Goal: Task Accomplishment & Management: Complete application form

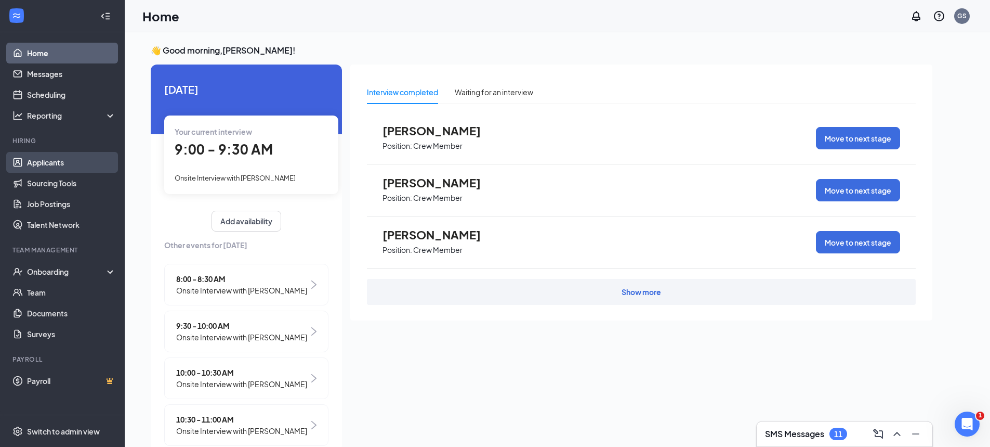
click at [42, 165] on link "Applicants" at bounding box center [71, 162] width 89 height 21
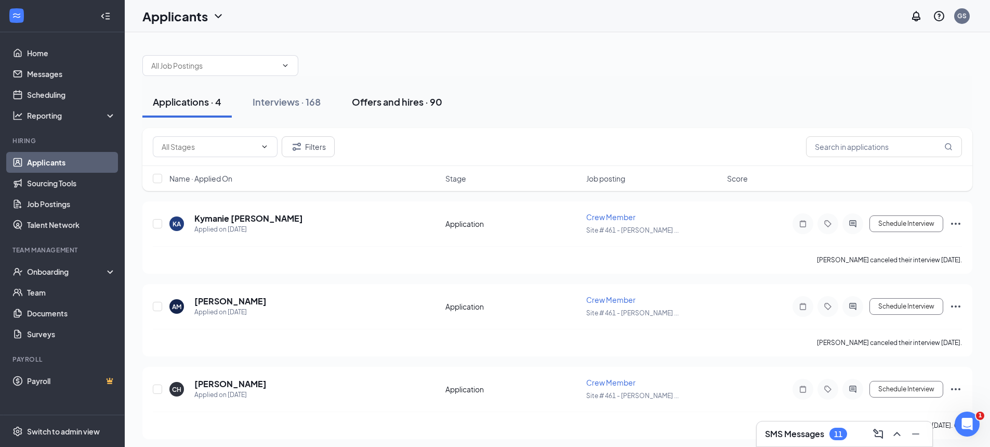
click at [377, 103] on div "Offers and hires · 90" at bounding box center [397, 101] width 90 height 13
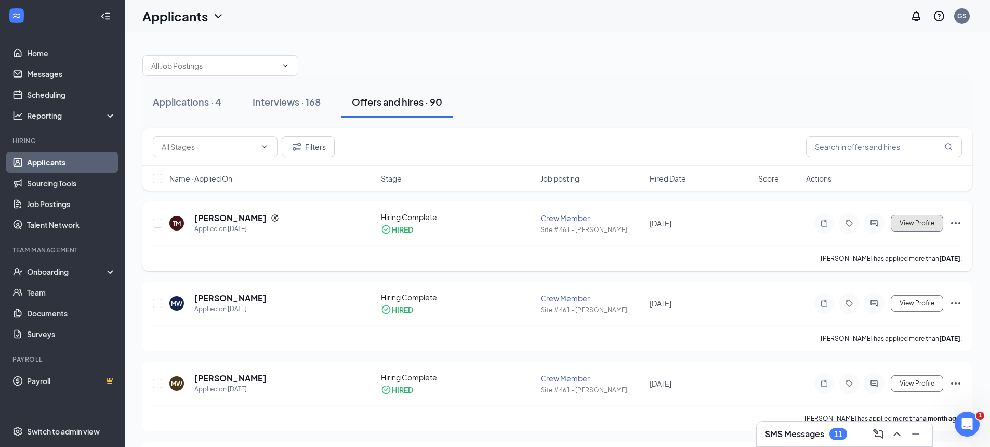
click at [943, 222] on button "View Profile" at bounding box center [917, 223] width 53 height 17
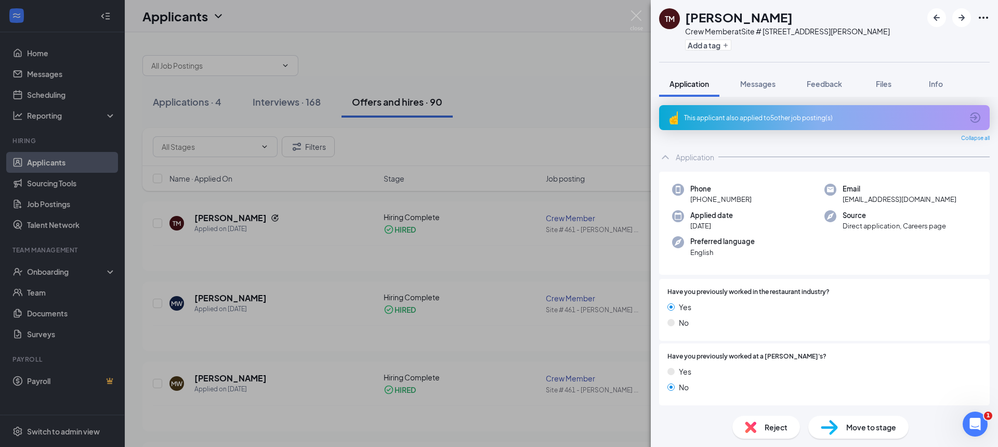
click at [641, 261] on div "TM [PERSON_NAME] Crew Member at Site # 461 - [PERSON_NAME][GEOGRAPHIC_DATA] Add…" at bounding box center [499, 223] width 998 height 447
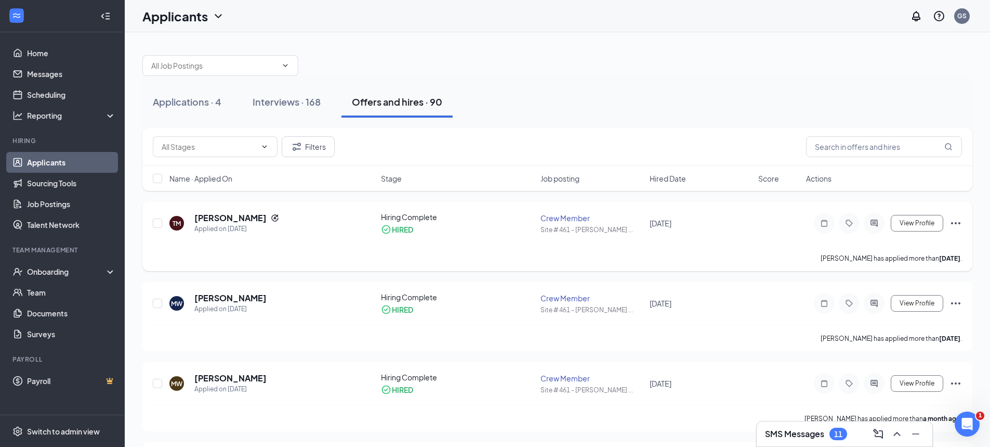
click at [958, 226] on icon "Ellipses" at bounding box center [956, 223] width 12 height 12
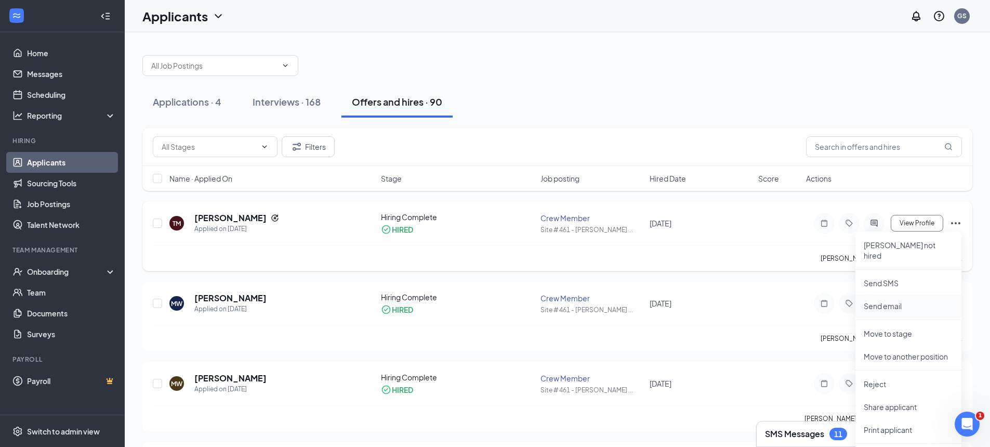
click at [886, 300] on p "Send email" at bounding box center [908, 305] width 89 height 10
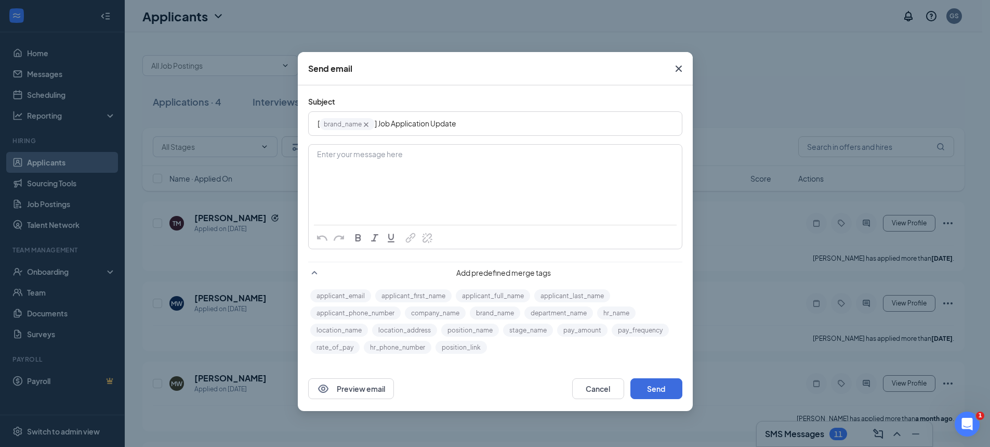
click at [679, 72] on icon "Cross" at bounding box center [679, 68] width 12 height 12
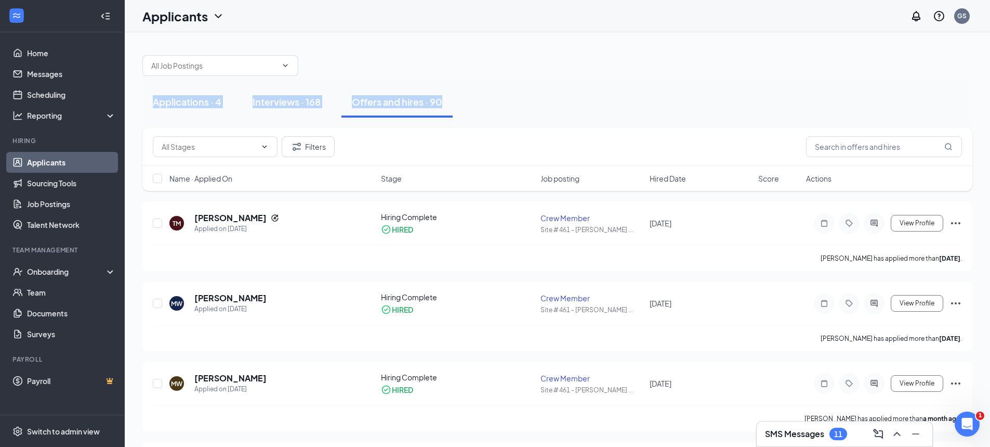
drag, startPoint x: 677, startPoint y: 79, endPoint x: 686, endPoint y: 88, distance: 12.5
click at [911, 224] on span "View Profile" at bounding box center [917, 222] width 35 height 7
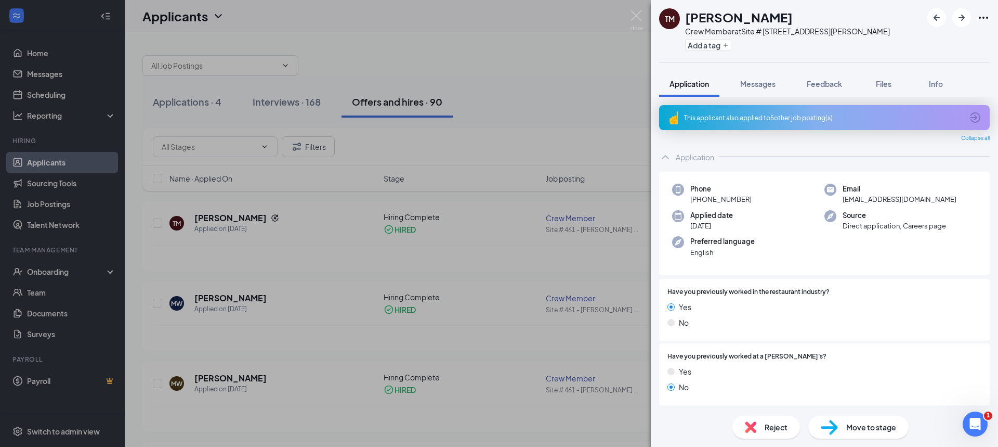
click at [470, 218] on div "TM [PERSON_NAME] Crew Member at Site # 461 - [PERSON_NAME][GEOGRAPHIC_DATA] Add…" at bounding box center [499, 223] width 998 height 447
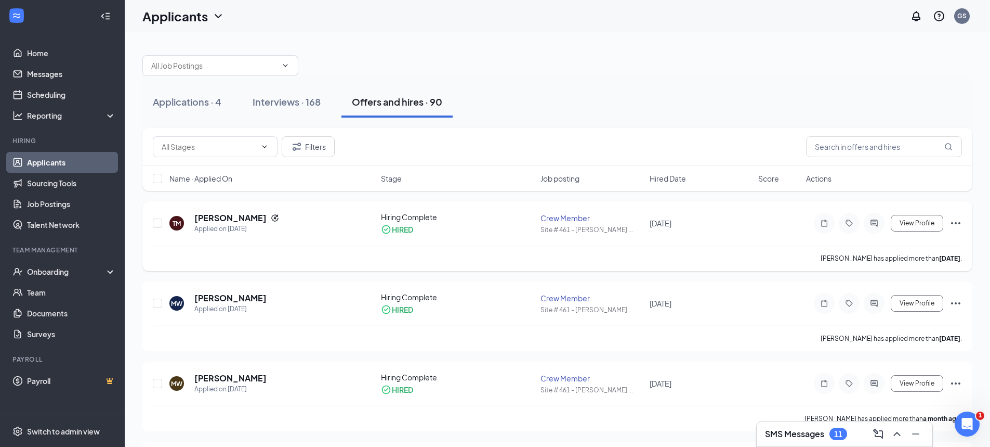
click at [164, 219] on div "TM [PERSON_NAME] Applied on [DATE] Hiring Complete HIRED Crew Member Site # 461…" at bounding box center [557, 228] width 809 height 33
click at [158, 226] on input "checkbox" at bounding box center [157, 222] width 9 height 9
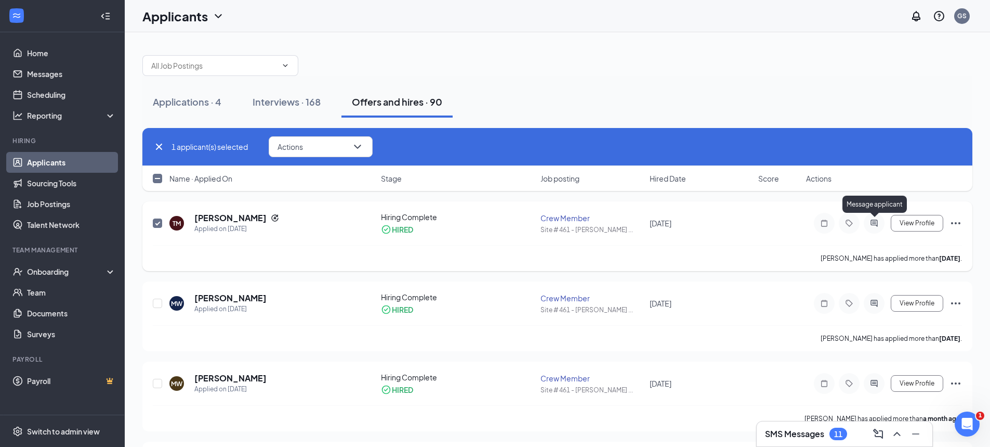
click at [878, 224] on icon "ActiveChat" at bounding box center [874, 223] width 12 height 8
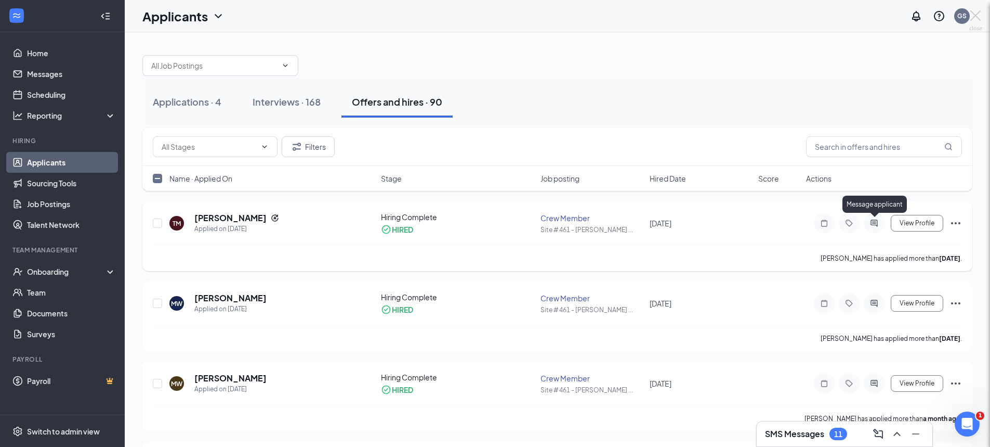
checkbox input "false"
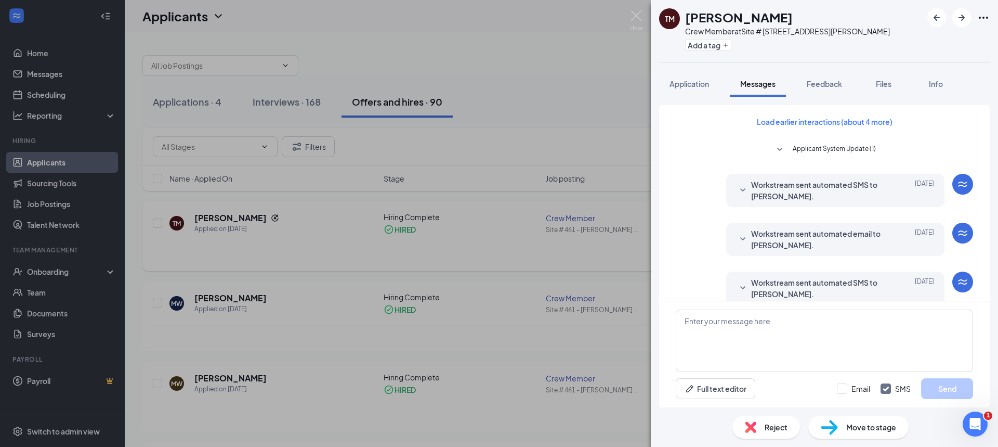
drag, startPoint x: 549, startPoint y: 182, endPoint x: 614, endPoint y: 225, distance: 77.3
click at [550, 182] on div "TM [PERSON_NAME] Crew Member at Site # 461 - [PERSON_NAME][GEOGRAPHIC_DATA] Add…" at bounding box center [499, 223] width 998 height 447
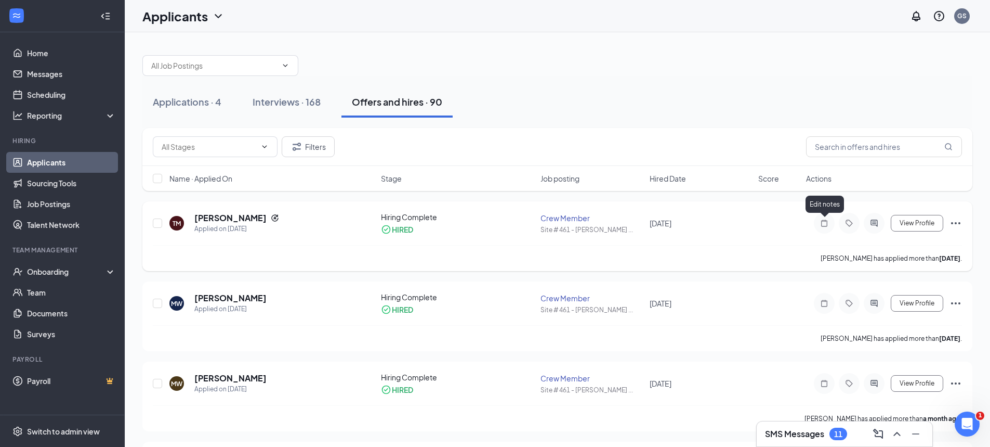
click at [826, 220] on icon "Note" at bounding box center [824, 222] width 6 height 7
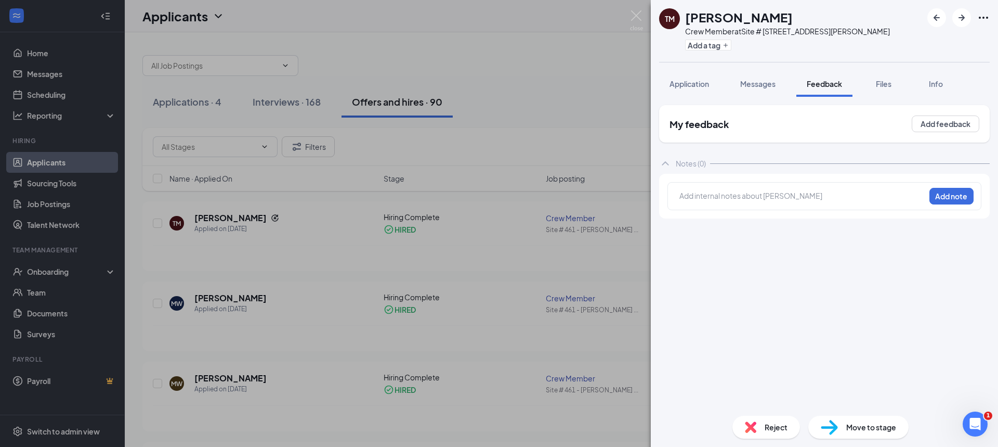
click at [544, 228] on div "TM [PERSON_NAME] Crew Member at Site # 461 - [PERSON_NAME][GEOGRAPHIC_DATA] Add…" at bounding box center [499, 223] width 998 height 447
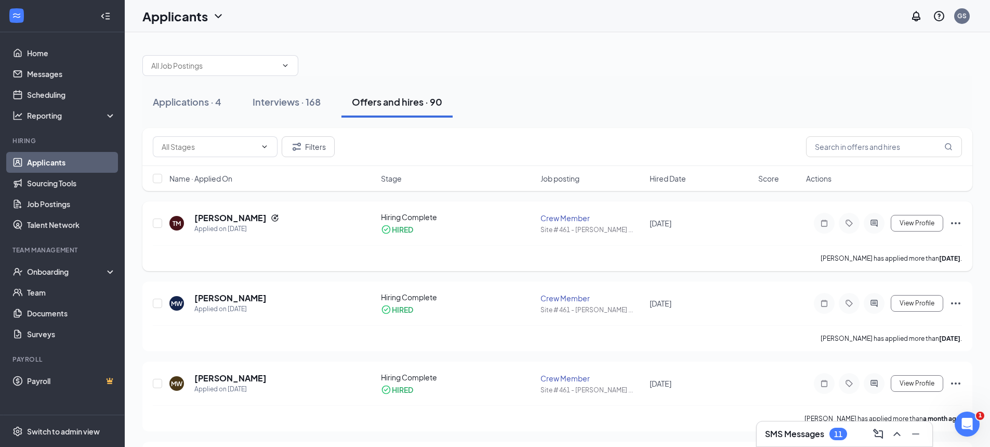
click at [845, 229] on div at bounding box center [849, 223] width 21 height 21
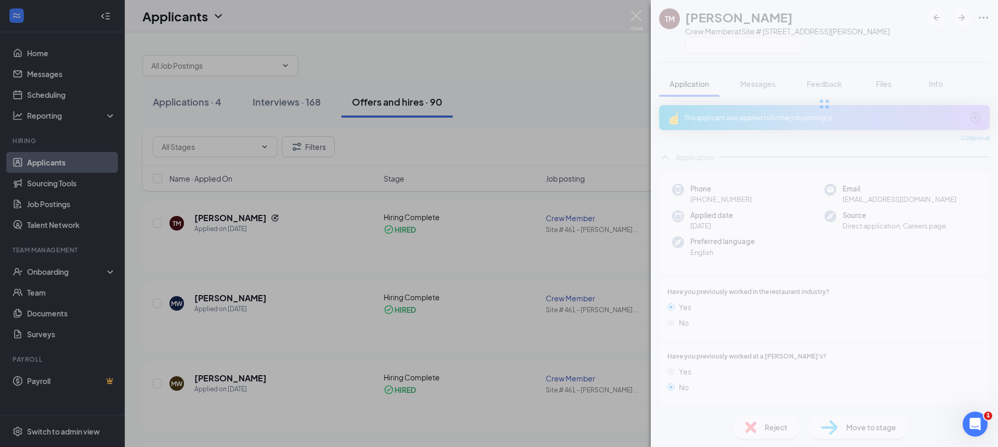
click at [852, 226] on div "TM [PERSON_NAME] Crew Member at Site # 461 - [PERSON_NAME] Avenue Application M…" at bounding box center [499, 223] width 998 height 447
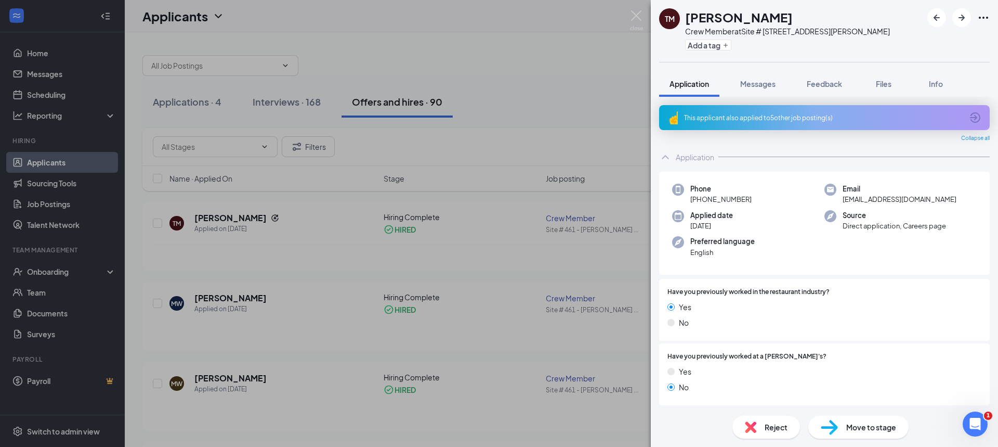
click at [514, 254] on div "TM [PERSON_NAME] Crew Member at Site # 461 - [PERSON_NAME][GEOGRAPHIC_DATA] Add…" at bounding box center [499, 223] width 998 height 447
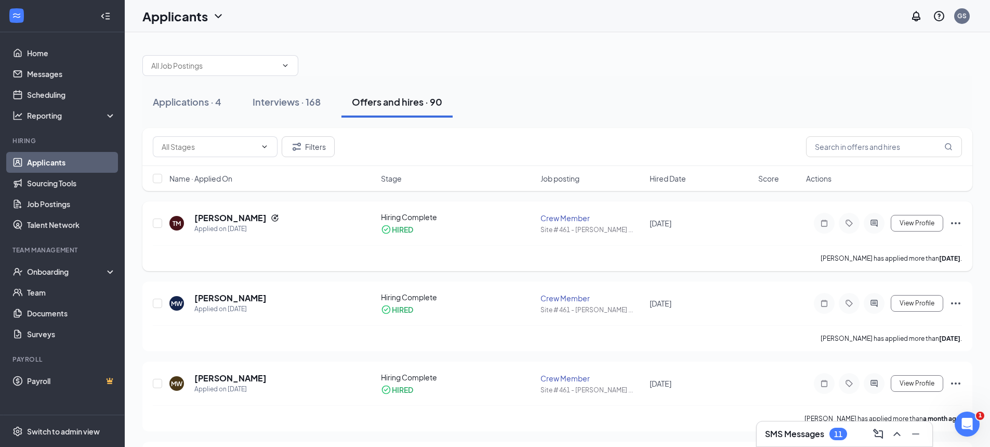
click at [954, 223] on icon "Ellipses" at bounding box center [956, 223] width 12 height 12
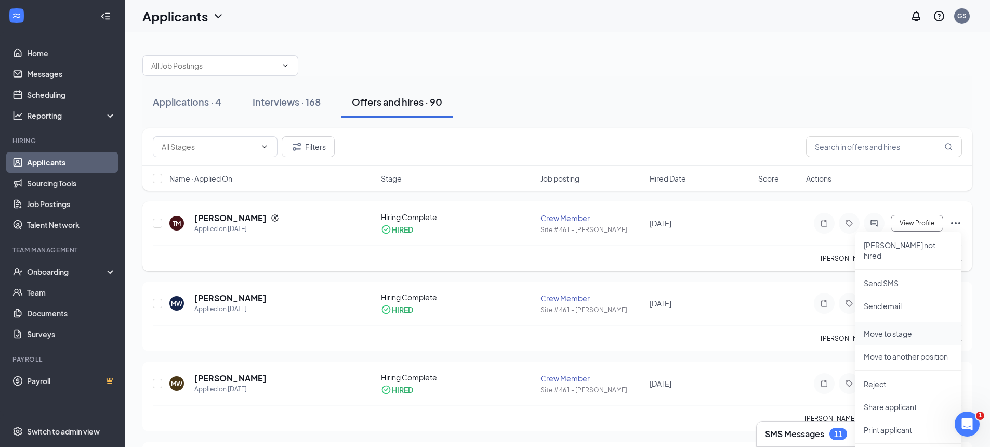
click at [899, 328] on p "Move to stage" at bounding box center [908, 333] width 89 height 10
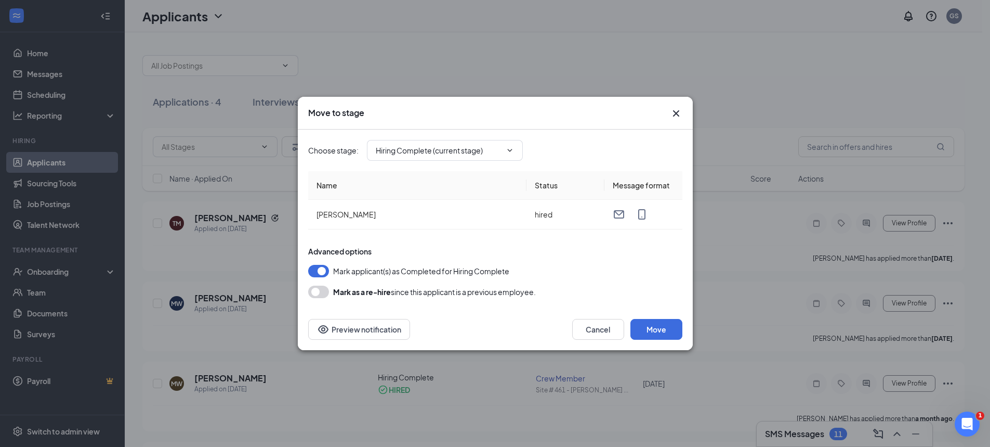
click at [322, 274] on button "button" at bounding box center [318, 271] width 21 height 12
click at [326, 272] on button "button" at bounding box center [318, 271] width 21 height 12
click at [650, 330] on button "Move" at bounding box center [657, 329] width 52 height 21
click at [345, 323] on button "Preview notification" at bounding box center [359, 329] width 102 height 21
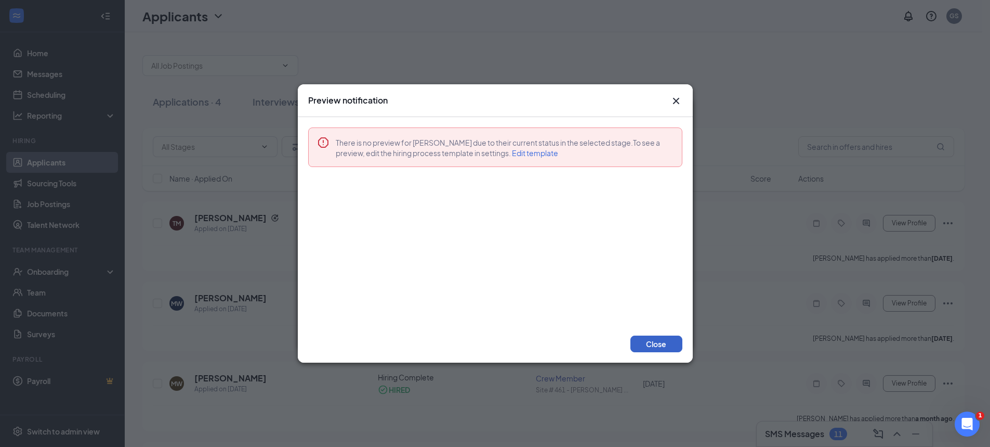
click at [671, 349] on button "Close" at bounding box center [657, 343] width 52 height 17
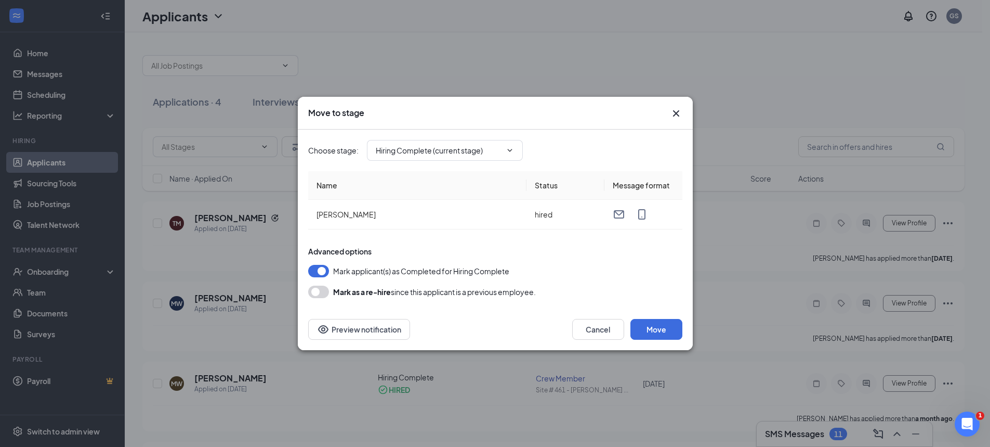
click at [313, 269] on button "button" at bounding box center [318, 271] width 21 height 12
click at [313, 270] on button "button" at bounding box center [318, 271] width 21 height 12
click at [671, 342] on div "Cancel Move Preview notification" at bounding box center [495, 329] width 395 height 42
click at [671, 333] on button "Move" at bounding box center [657, 329] width 52 height 21
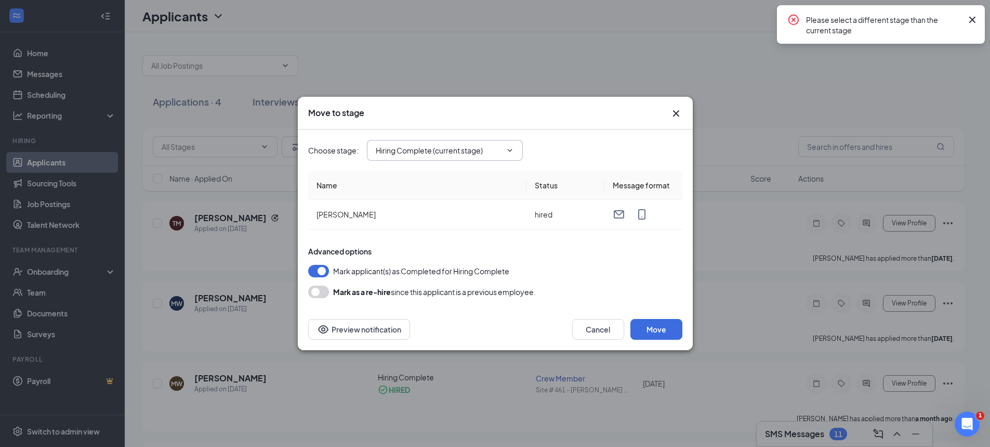
click at [501, 152] on input "Hiring Complete (current stage)" at bounding box center [439, 150] width 126 height 11
click at [507, 153] on icon "ChevronDown" at bounding box center [510, 150] width 8 height 8
click at [517, 141] on span "Hiring Complete (current stage) Application Onsite Interview Hiring Complete (c…" at bounding box center [445, 150] width 156 height 21
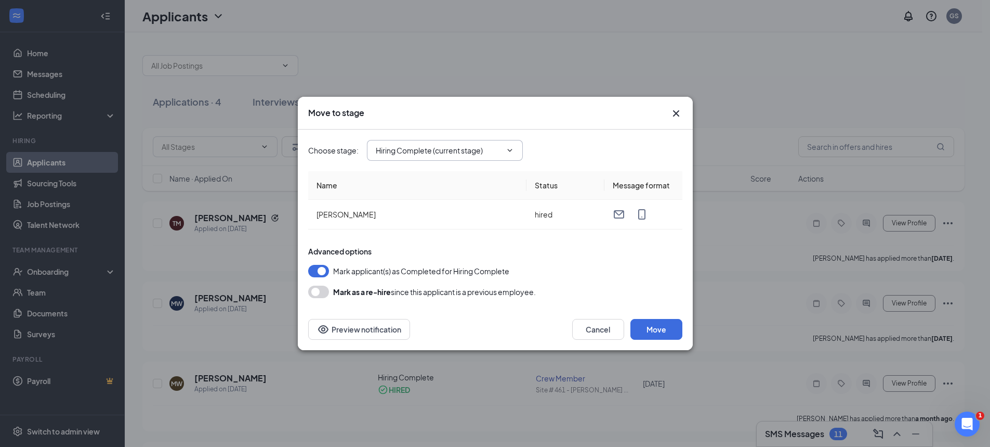
click at [507, 153] on icon "ChevronDown" at bounding box center [510, 150] width 8 height 8
click at [512, 150] on icon "ChevronDown" at bounding box center [509, 150] width 5 height 3
click at [457, 149] on input "Hiring Complete (current stage)" at bounding box center [439, 150] width 126 height 11
click at [441, 219] on div "Hiring Complete (current stage)" at bounding box center [438, 217] width 107 height 11
click at [445, 422] on div "Move to stage Choose stage : Hiring Complete (current stage) Application Onsite…" at bounding box center [495, 223] width 990 height 447
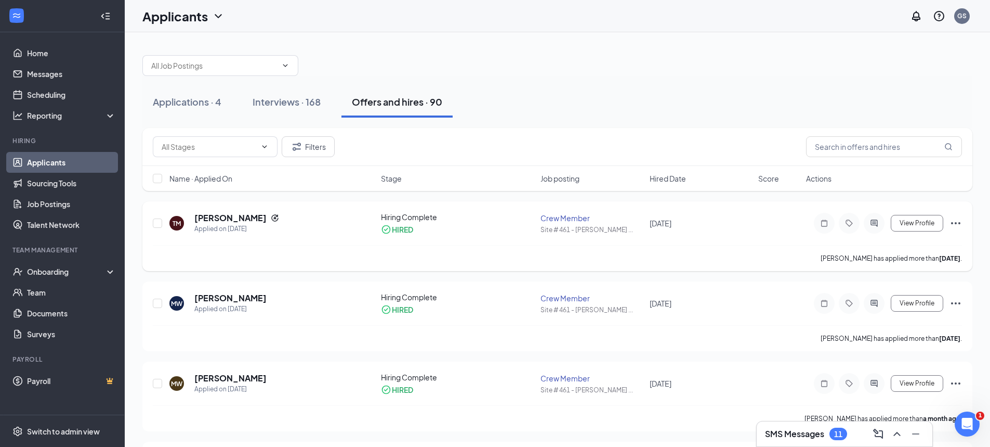
click at [409, 218] on div "Hiring Complete" at bounding box center [458, 217] width 154 height 10
click at [58, 276] on div "Onboarding" at bounding box center [67, 271] width 80 height 10
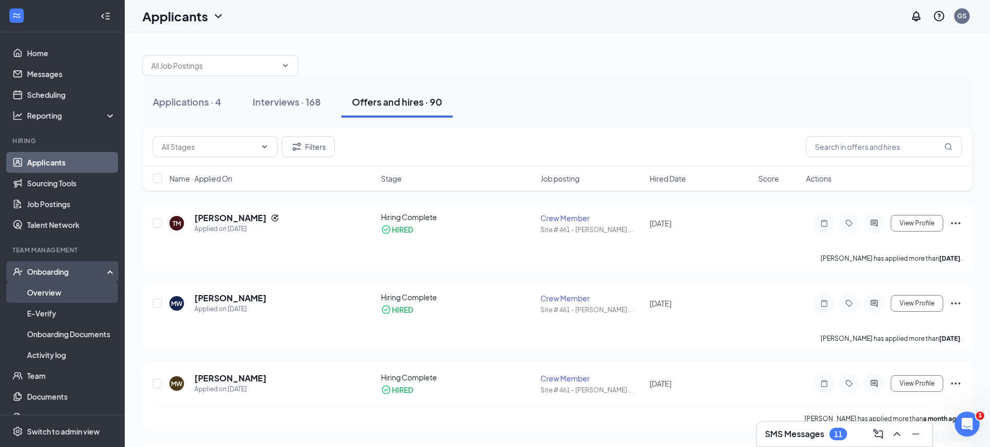
click at [49, 290] on link "Overview" at bounding box center [71, 292] width 89 height 21
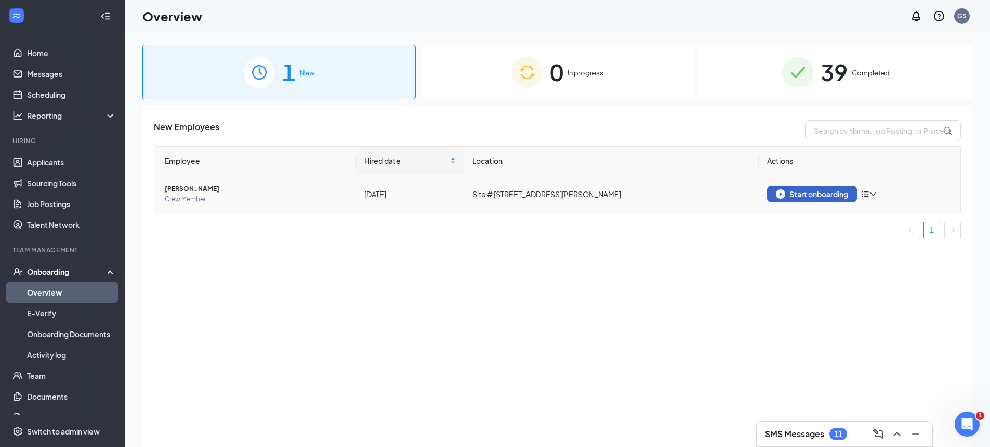
click at [834, 194] on div "Start onboarding" at bounding box center [812, 193] width 72 height 9
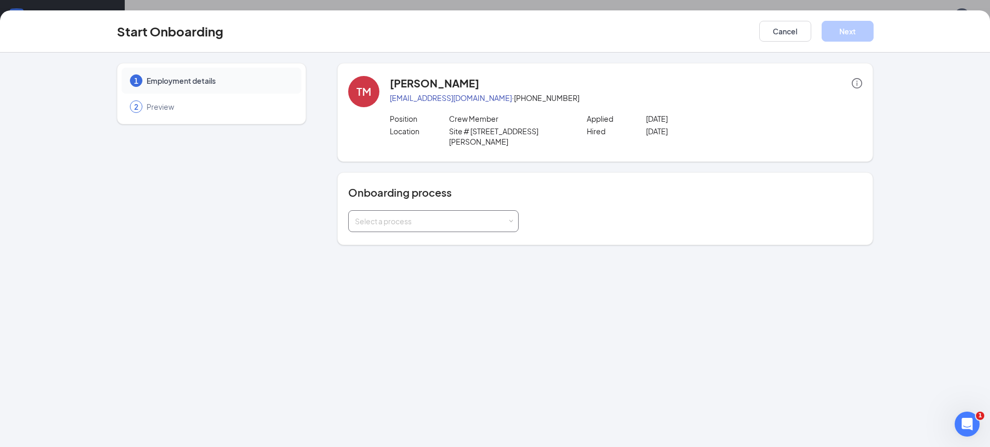
click at [511, 219] on span at bounding box center [511, 221] width 5 height 5
click at [459, 231] on span "Crew Member Onboarding Process" at bounding box center [412, 232] width 121 height 9
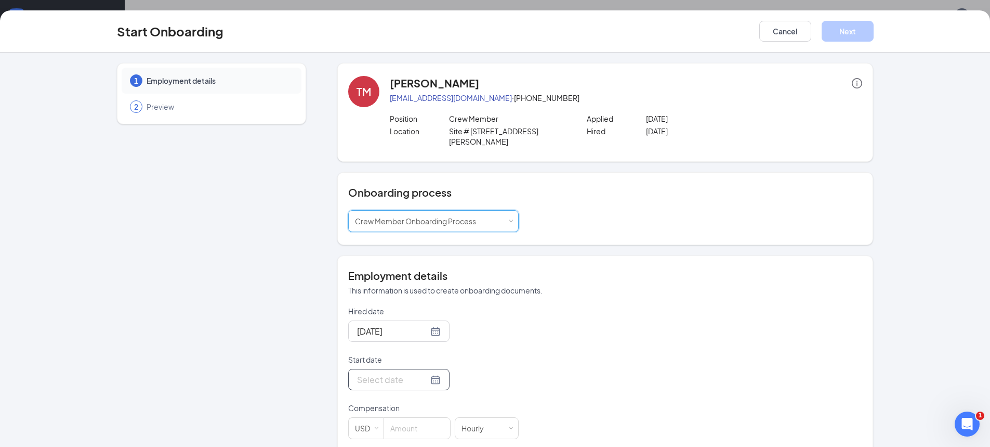
click at [421, 373] on div at bounding box center [399, 379] width 84 height 13
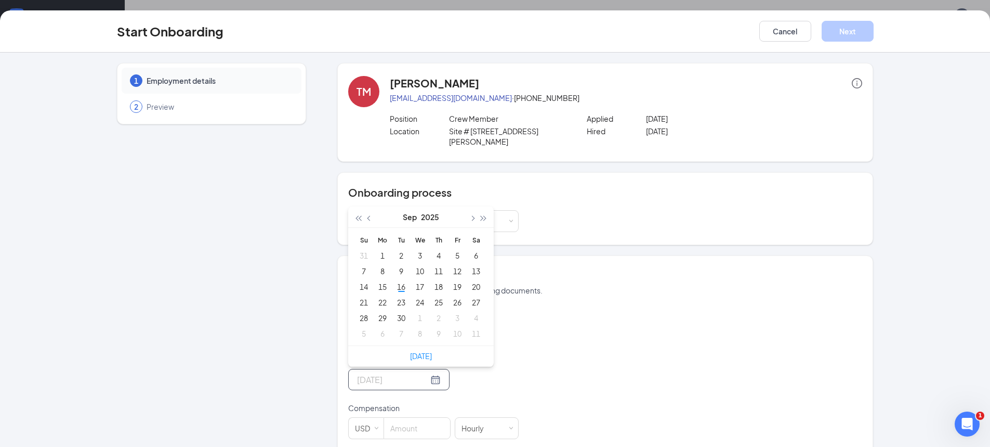
type input "[DATE]"
click at [400, 373] on input "Start date" at bounding box center [392, 379] width 71 height 13
click at [424, 373] on div at bounding box center [399, 379] width 84 height 13
type input "[DATE]"
click at [400, 280] on div "16" at bounding box center [401, 286] width 12 height 12
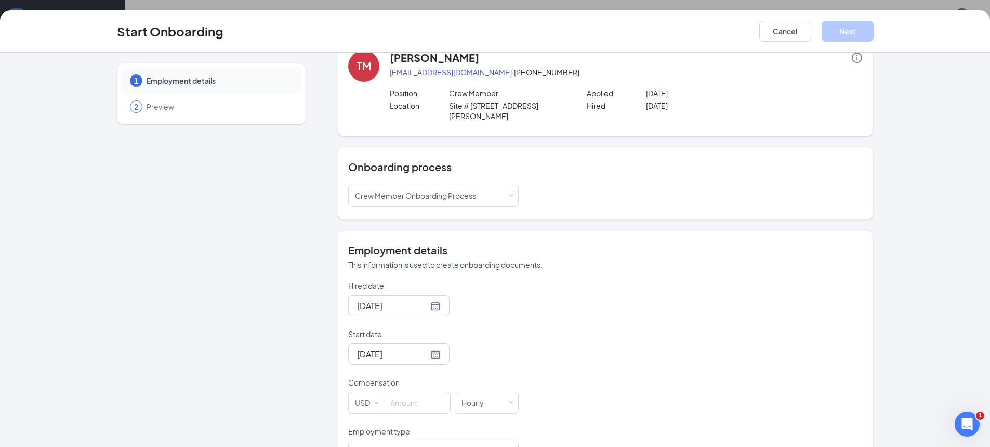
scroll to position [62, 0]
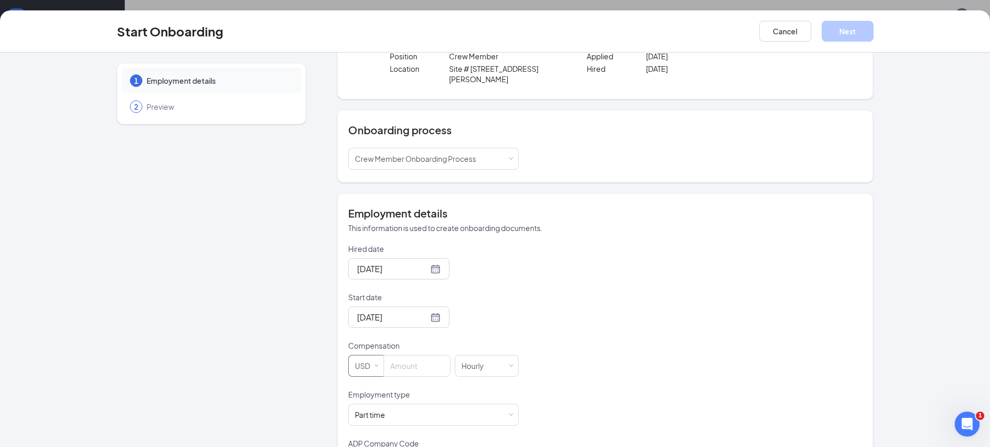
click at [377, 358] on div "USD" at bounding box center [365, 366] width 35 height 22
click at [597, 351] on div "Hired date [DATE] Start date [DATE] [DATE] Su Mo Tu We Th Fr Sa 31 1 2 3 4 5 6 …" at bounding box center [605, 358] width 514 height 231
click at [501, 355] on div "Hourly" at bounding box center [487, 365] width 50 height 21
click at [493, 377] on li "Hourly" at bounding box center [483, 376] width 64 height 17
click at [444, 364] on div at bounding box center [444, 365] width 11 height 21
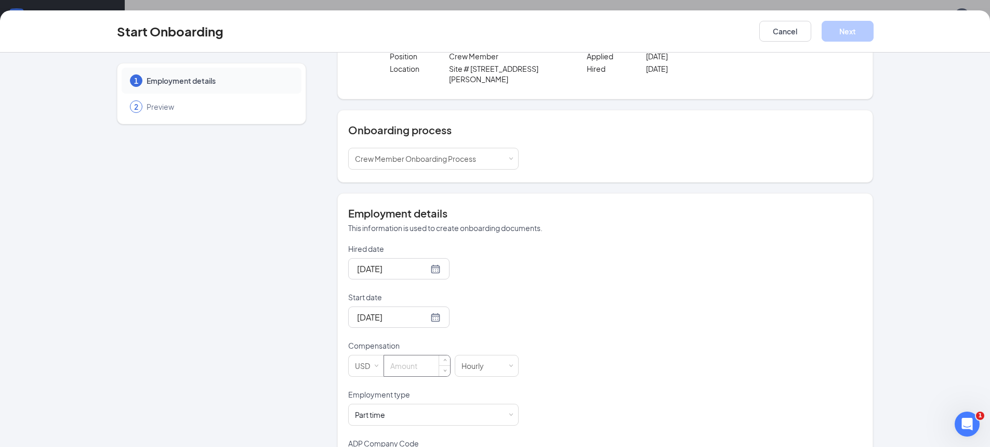
click at [423, 358] on input at bounding box center [417, 365] width 66 height 21
type input "12"
click at [411, 404] on div "Part time Works less than 30 hours per week and is reasonably expected to work" at bounding box center [433, 414] width 157 height 21
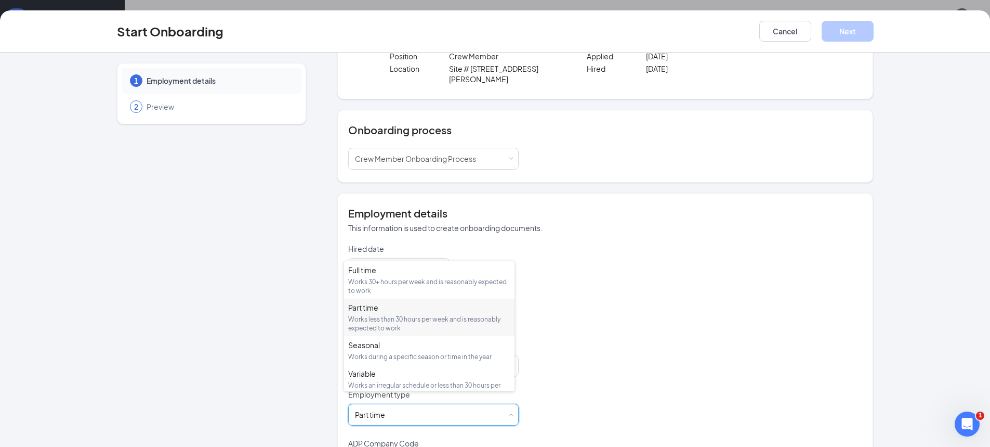
click at [727, 350] on div "Hired date [DATE] Start date [DATE] [DATE] Su Mo Tu We Th Fr Sa 31 1 2 3 4 5 6 …" at bounding box center [605, 358] width 514 height 231
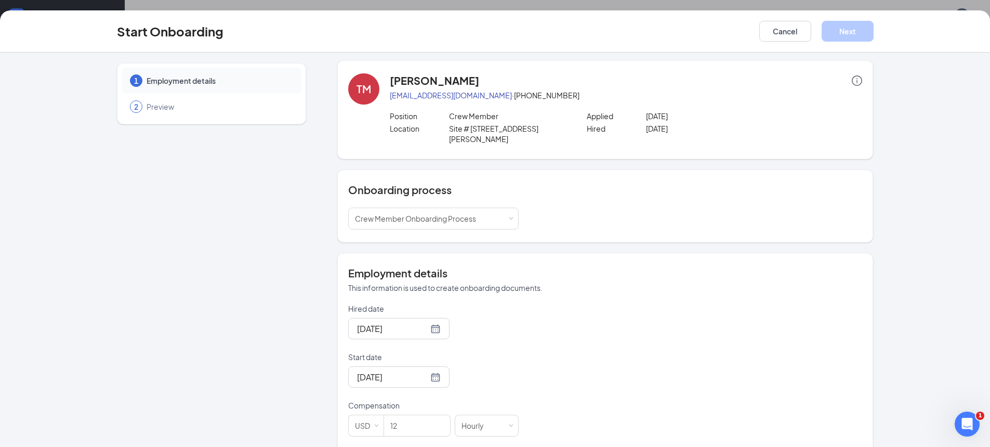
scroll to position [0, 0]
click at [134, 107] on span "2" at bounding box center [136, 106] width 4 height 10
click at [135, 109] on div "2" at bounding box center [136, 106] width 12 height 12
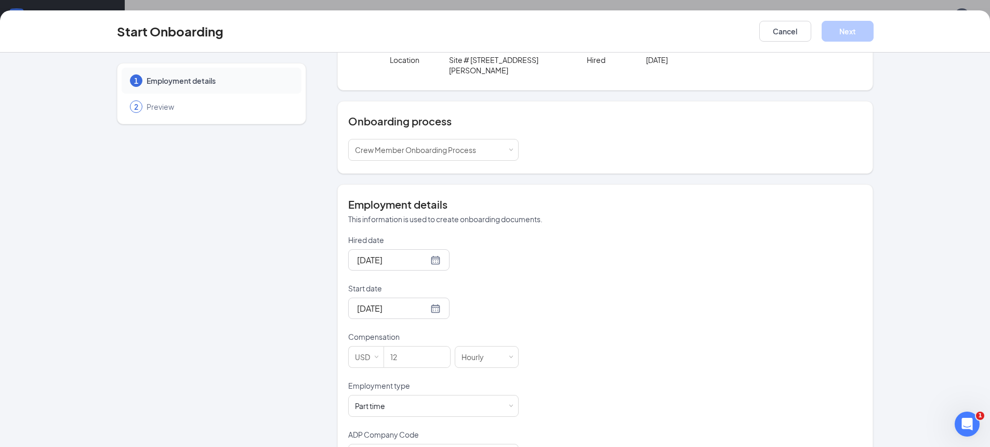
scroll to position [103, 0]
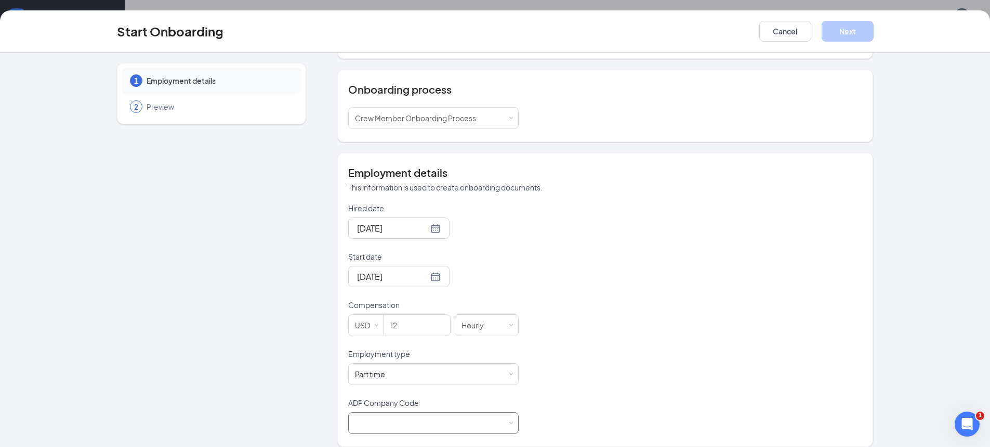
click at [466, 412] on div at bounding box center [433, 422] width 157 height 21
click at [463, 430] on li "B6X - Wenmarr Management Company LLC" at bounding box center [429, 433] width 171 height 17
click at [149, 107] on span "Preview" at bounding box center [219, 106] width 145 height 10
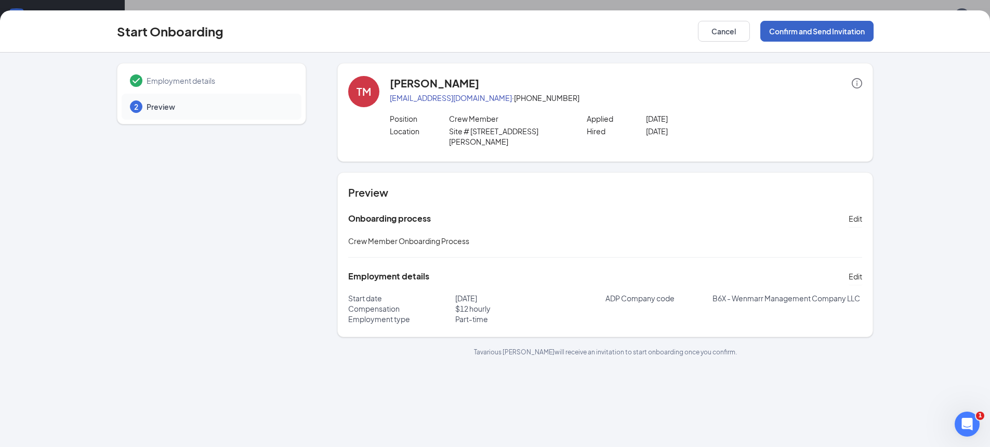
click at [786, 30] on button "Confirm and Send Invitation" at bounding box center [817, 31] width 113 height 21
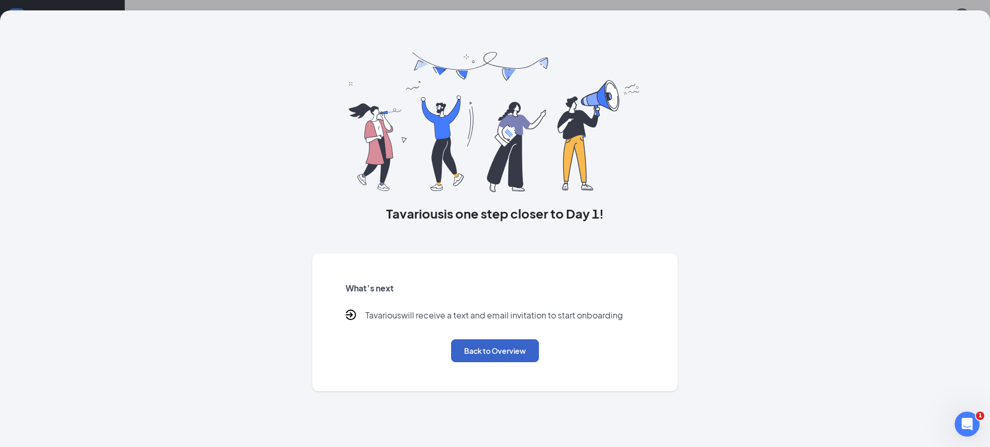
click at [527, 355] on button "Back to Overview" at bounding box center [495, 350] width 88 height 23
